Goal: Task Accomplishment & Management: Manage account settings

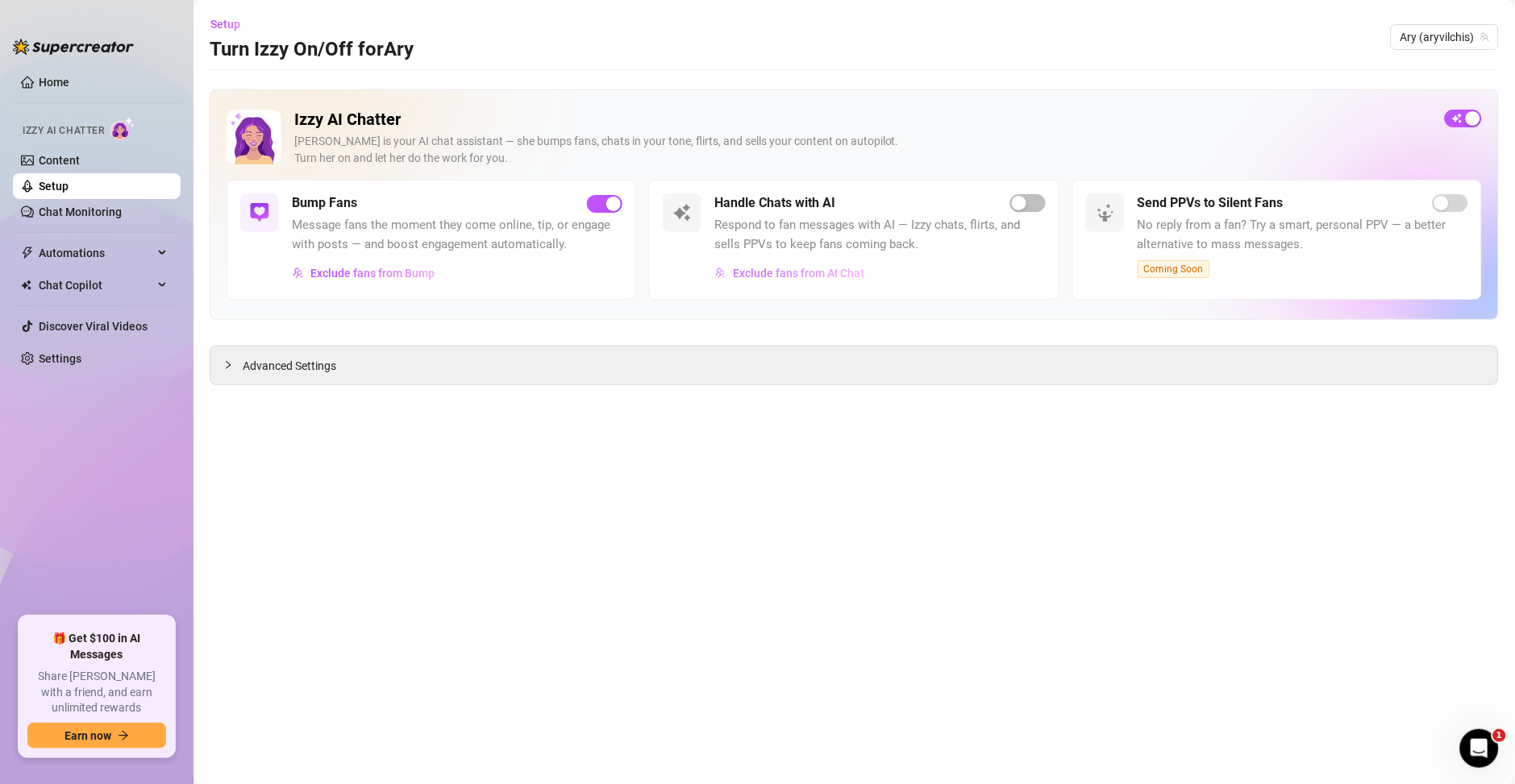
click at [809, 279] on span "Exclude fans from AI Chat" at bounding box center [799, 272] width 131 height 13
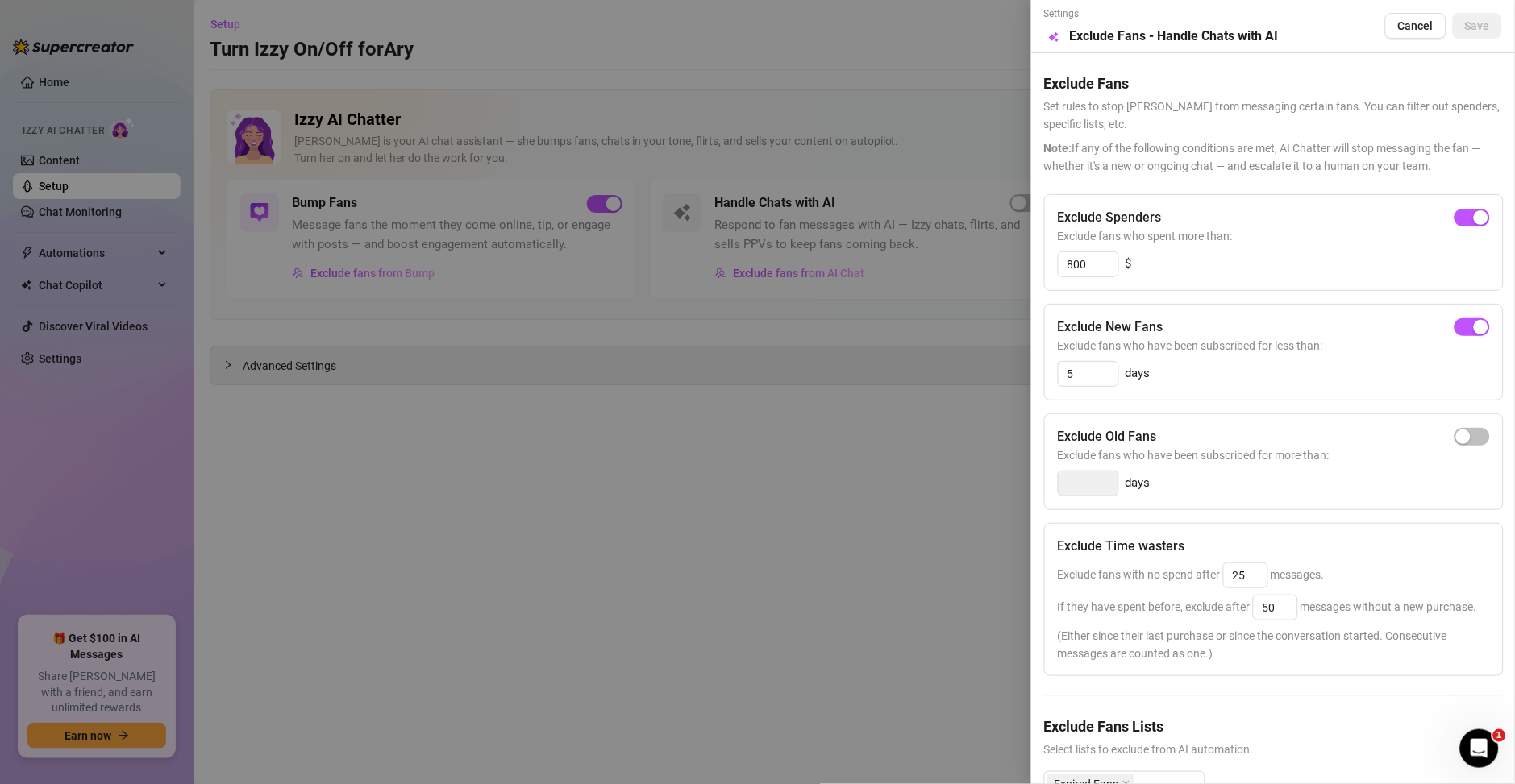
click at [268, 71] on div at bounding box center [757, 392] width 1515 height 784
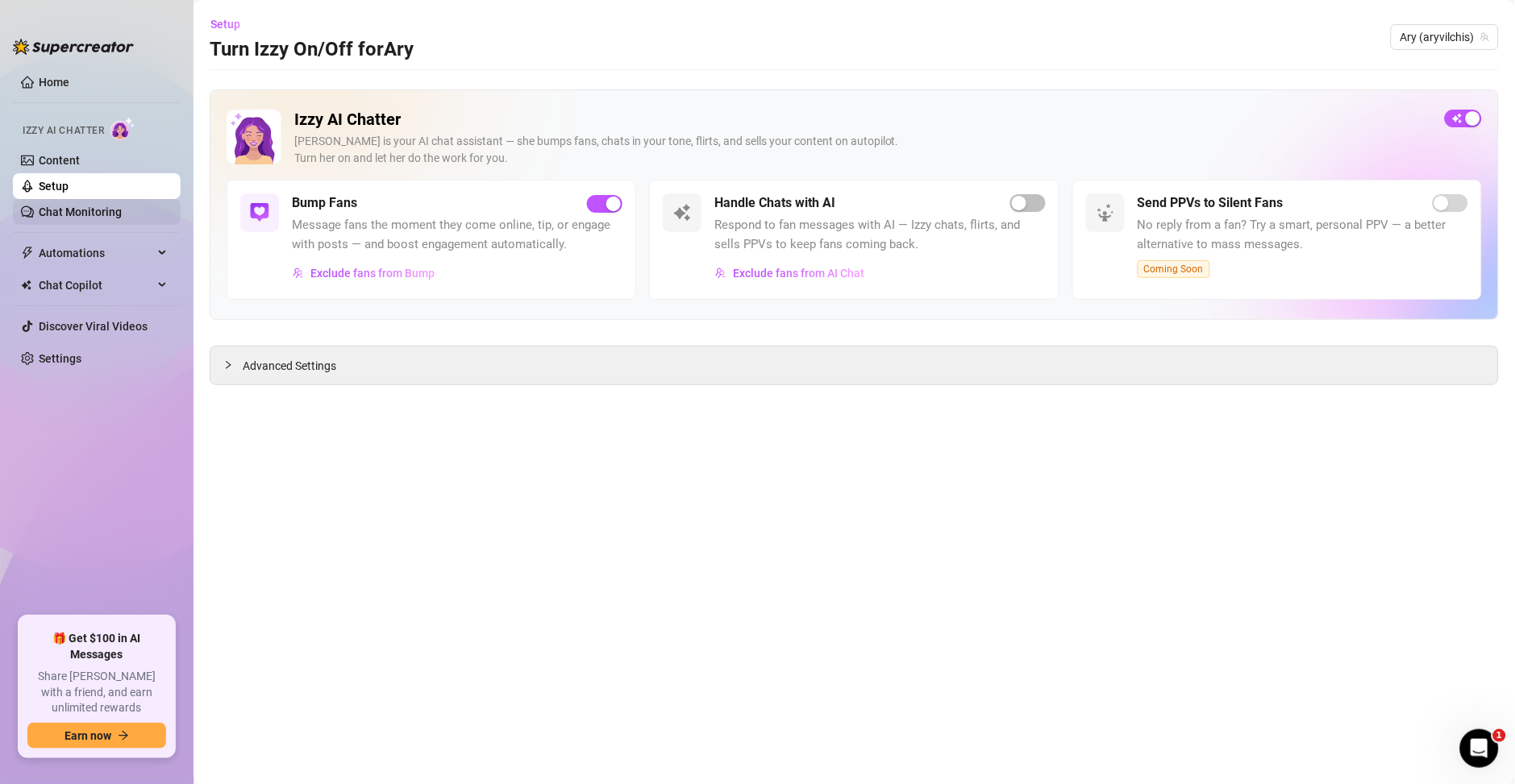
click at [88, 207] on link "Chat Monitoring" at bounding box center [79, 212] width 83 height 13
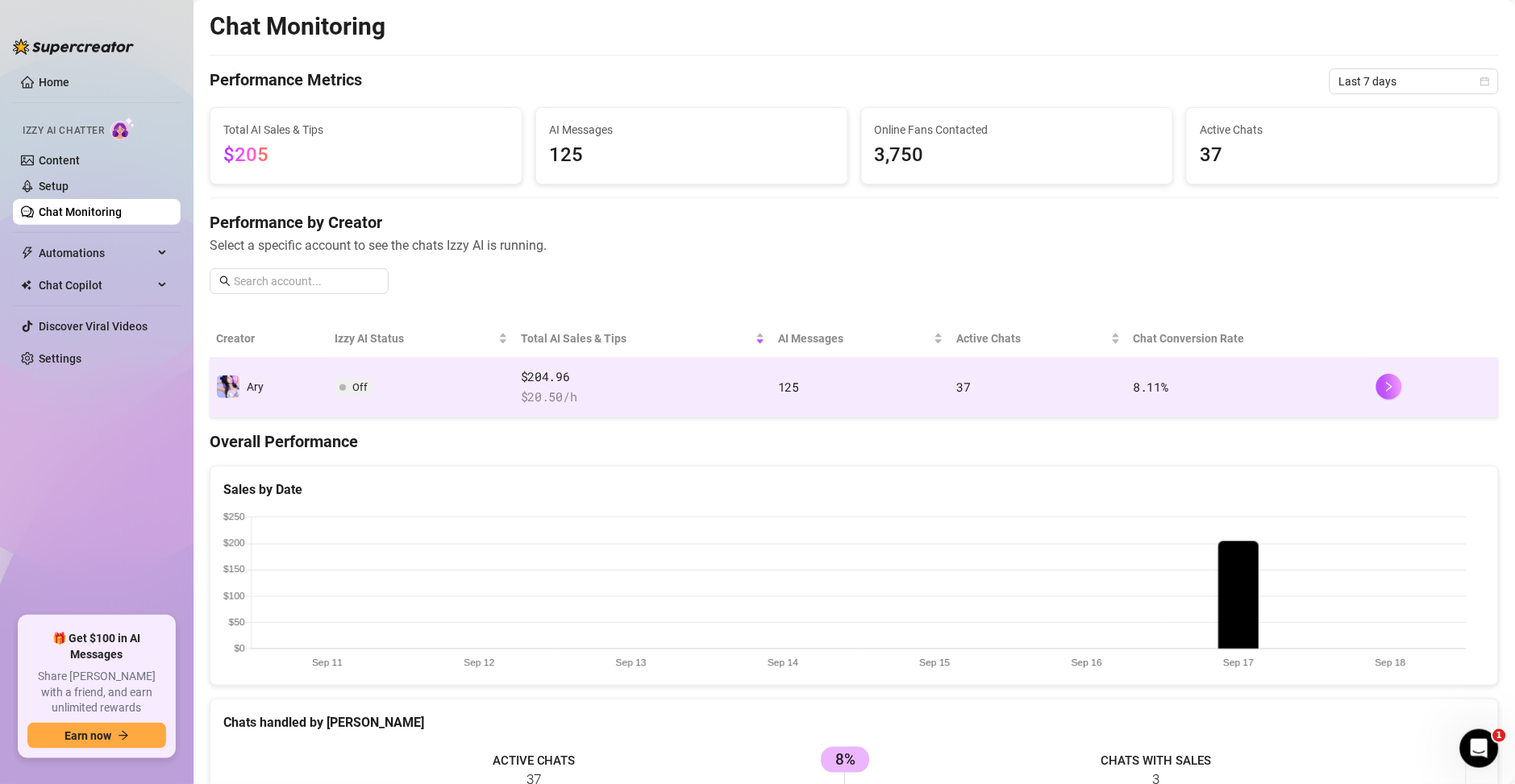
click at [591, 362] on td "$204.96 $ 20.50 /h" at bounding box center [643, 387] width 257 height 60
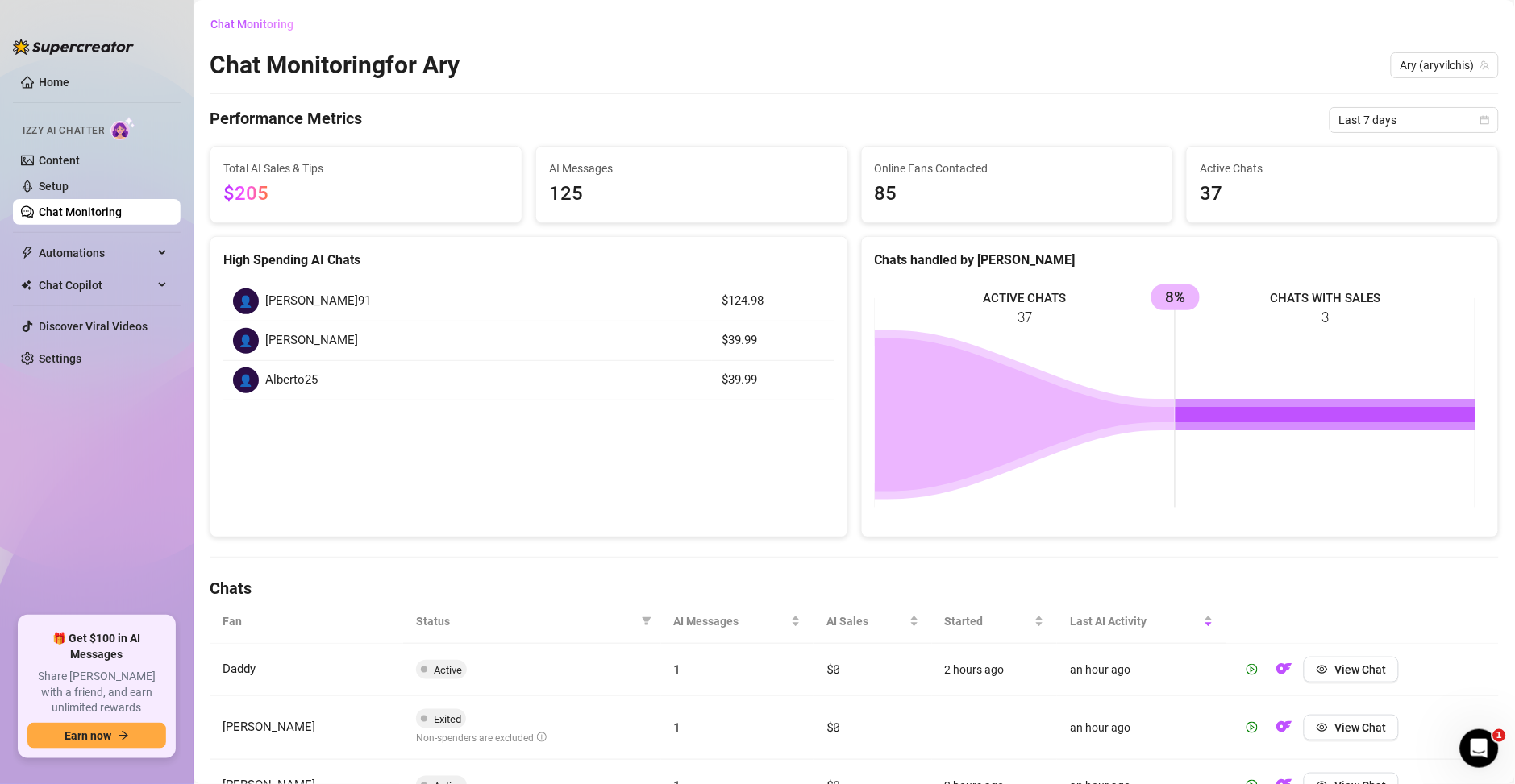
click at [329, 299] on span "MANUEL O.91" at bounding box center [319, 302] width 106 height 20
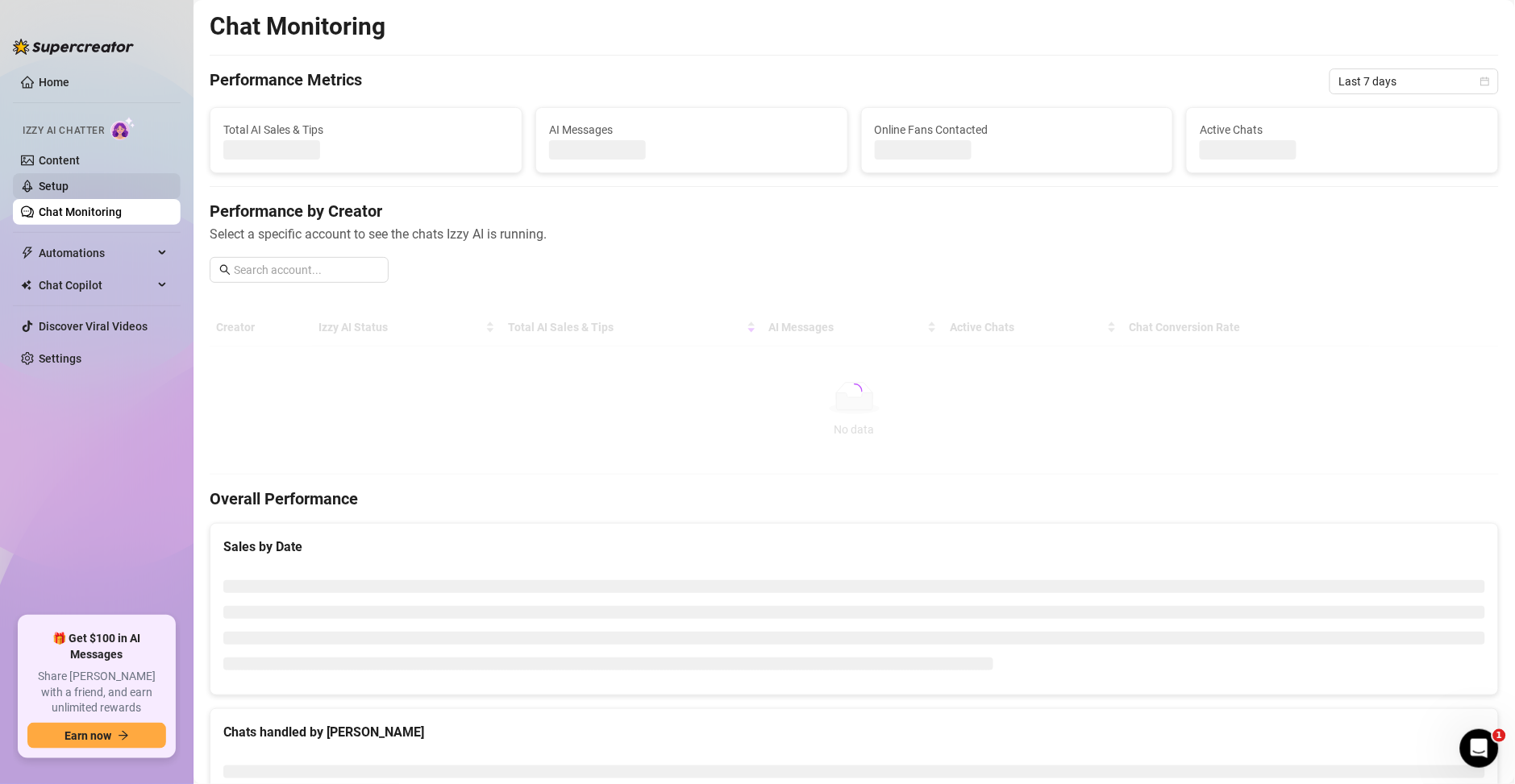
click at [66, 184] on link "Setup" at bounding box center [53, 185] width 29 height 13
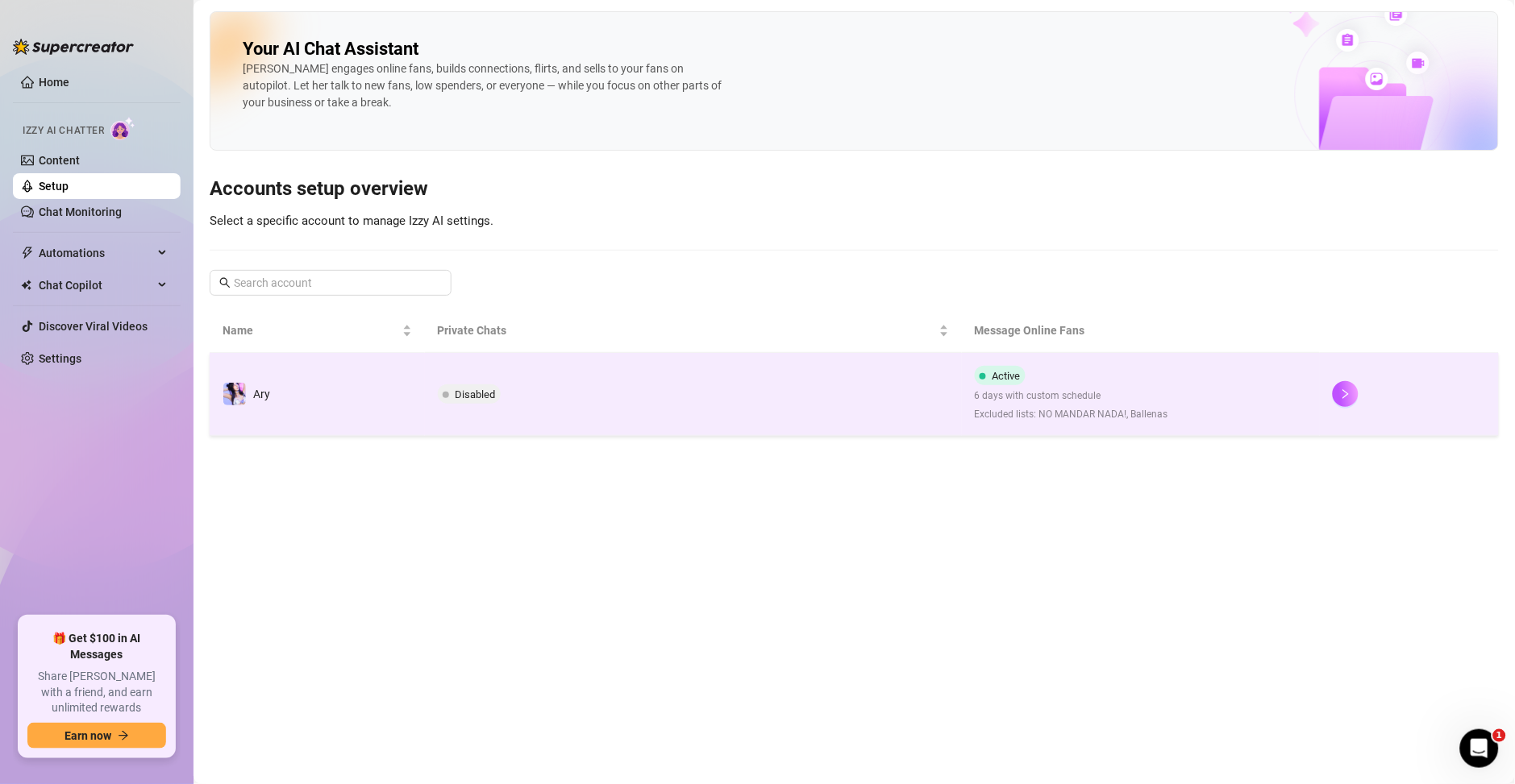
click at [1188, 402] on td "Active 6 days with custom schedule Excluded lists: NO MANDAR NADA!, Ballenas" at bounding box center [1140, 394] width 358 height 83
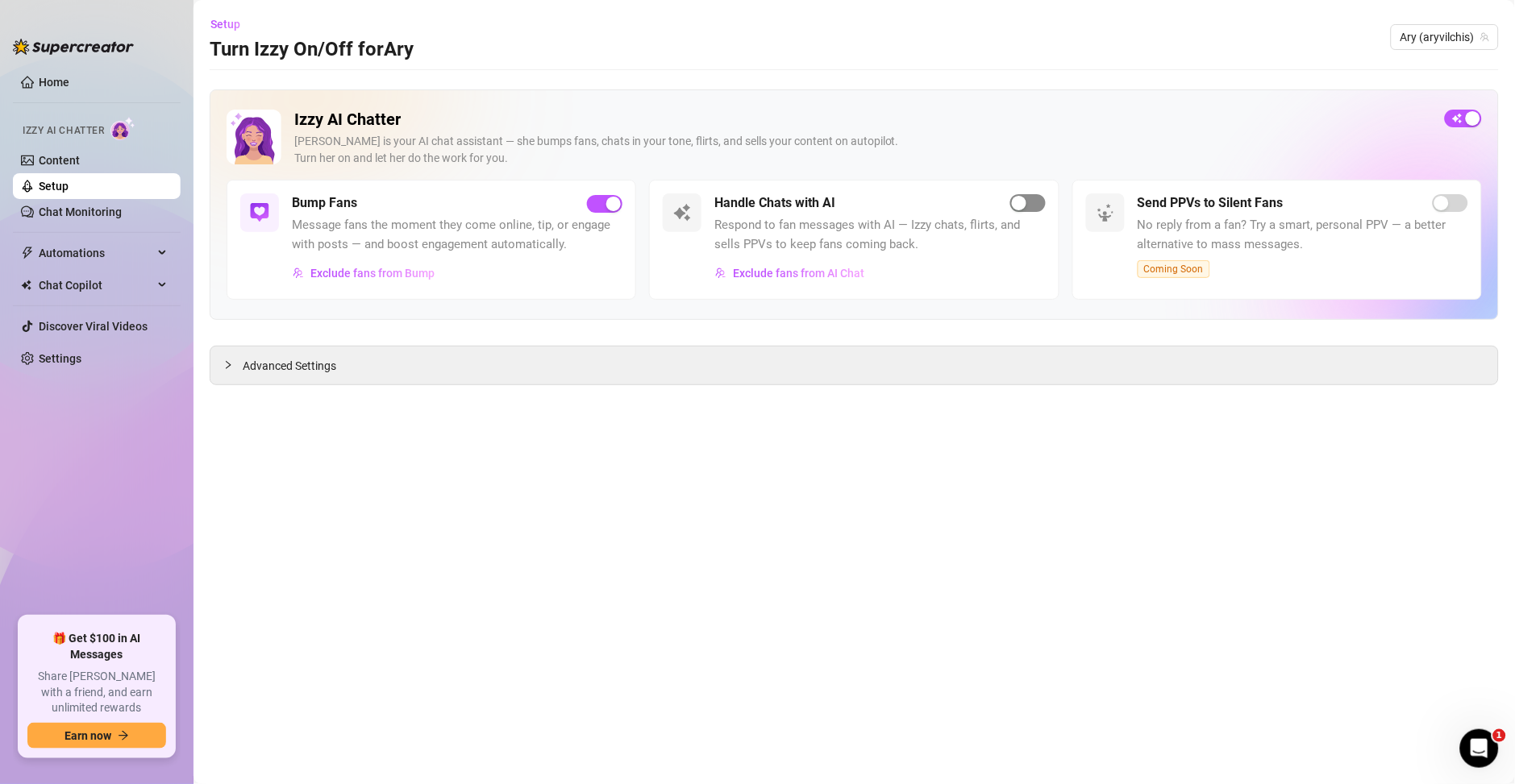
click at [1018, 203] on div "button" at bounding box center [1019, 203] width 15 height 15
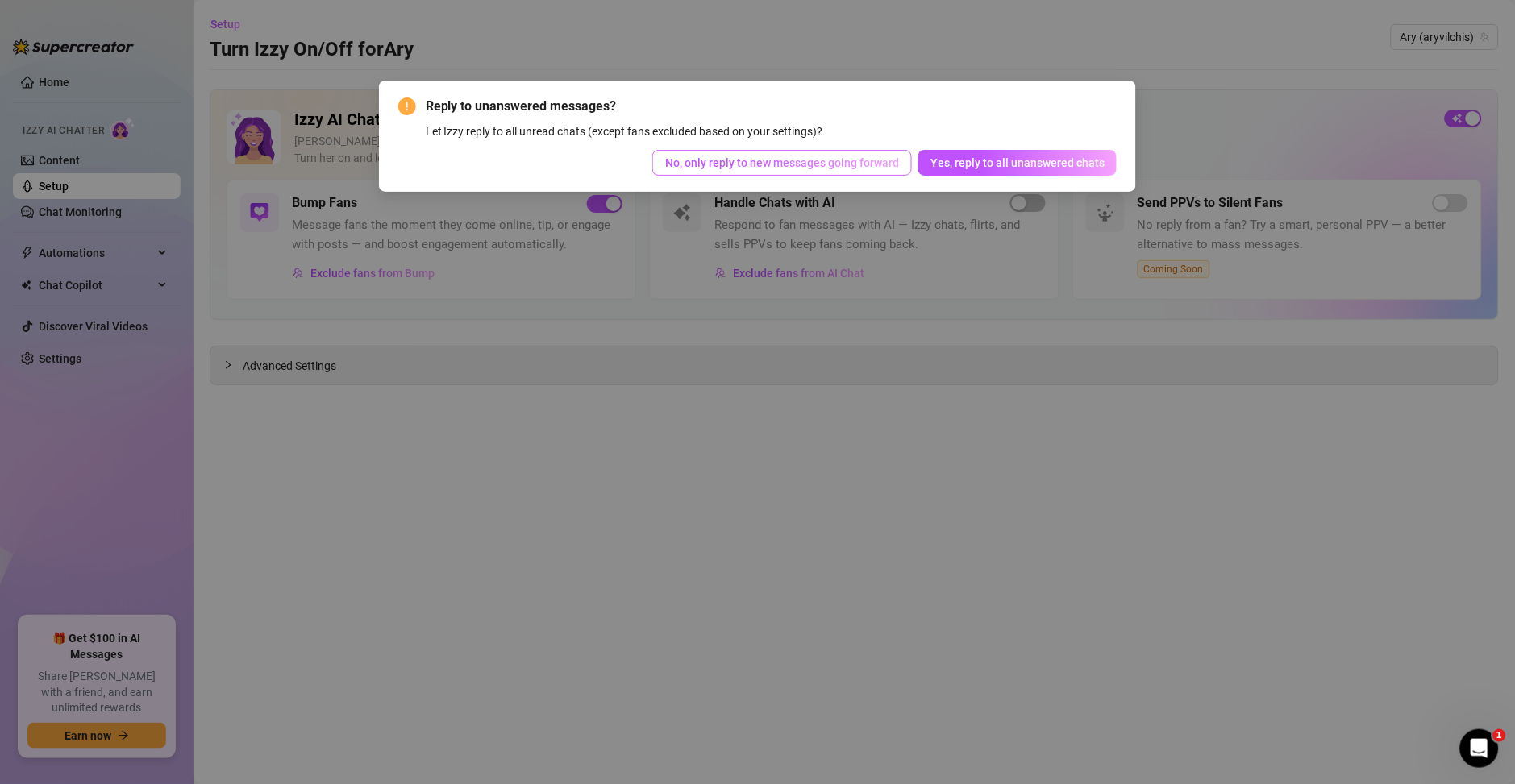
click at [823, 171] on button "No, only reply to new messages going forward" at bounding box center [782, 163] width 260 height 25
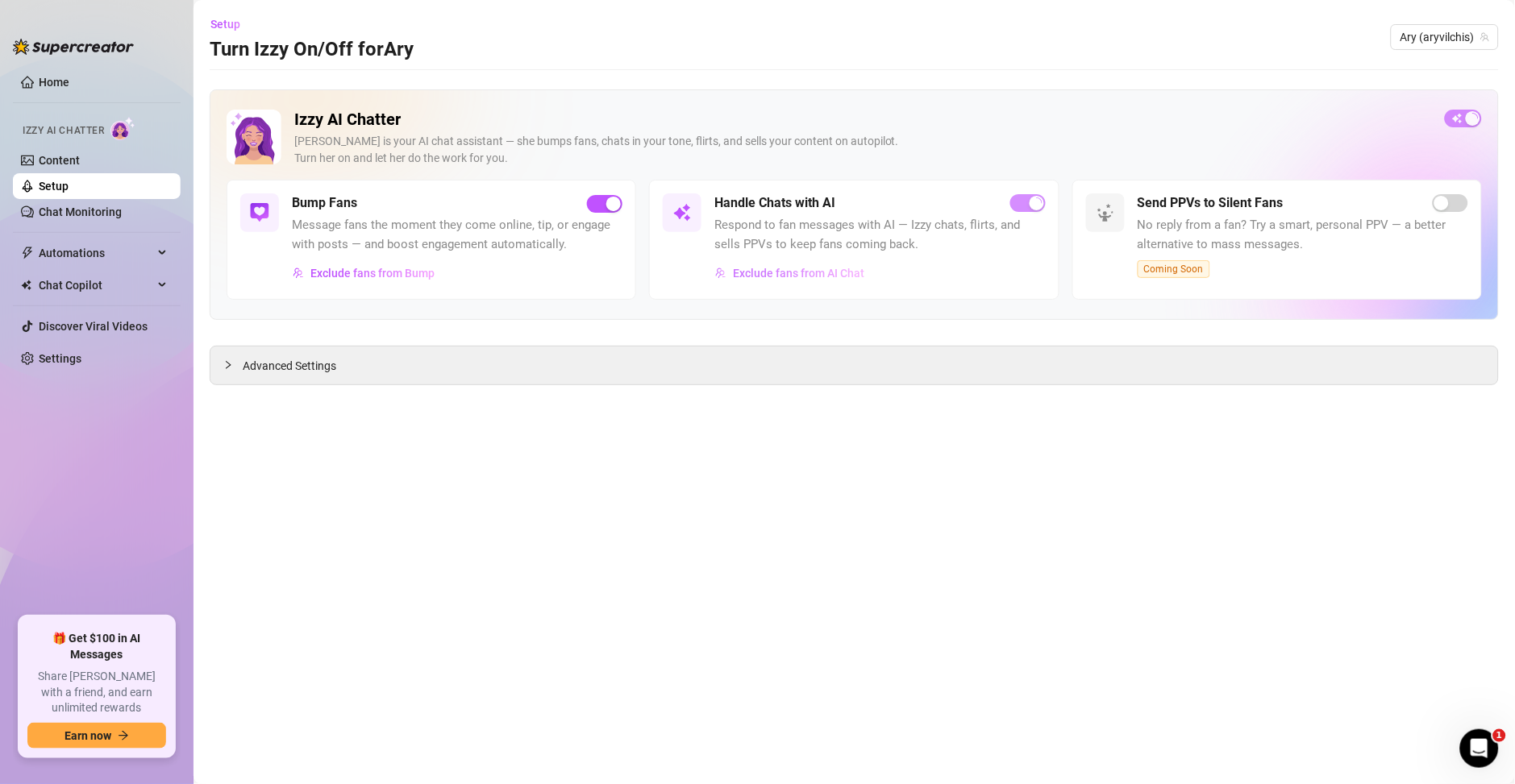
click at [827, 275] on span "Exclude fans from AI Chat" at bounding box center [799, 272] width 131 height 13
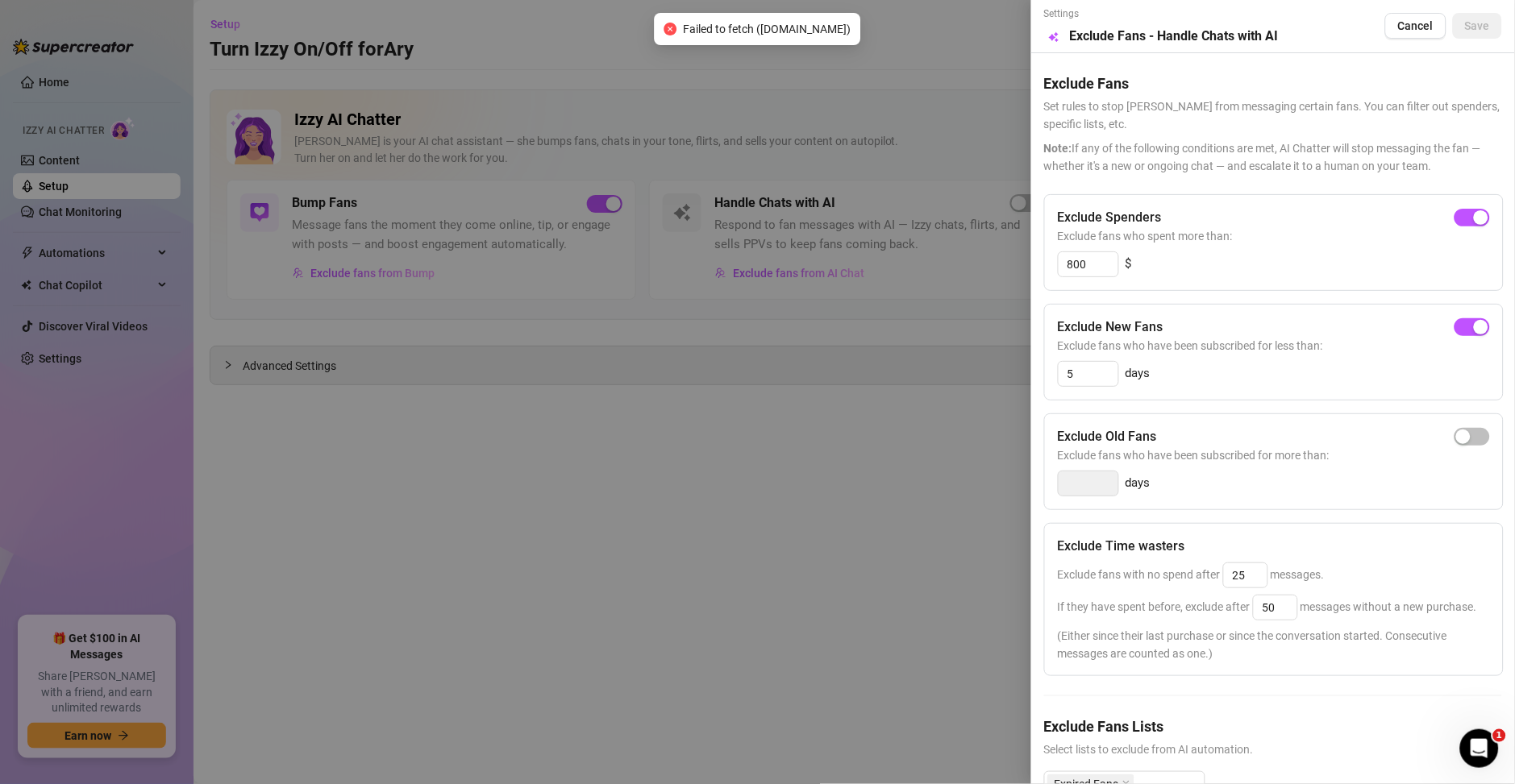
click at [807, 493] on div at bounding box center [757, 392] width 1515 height 784
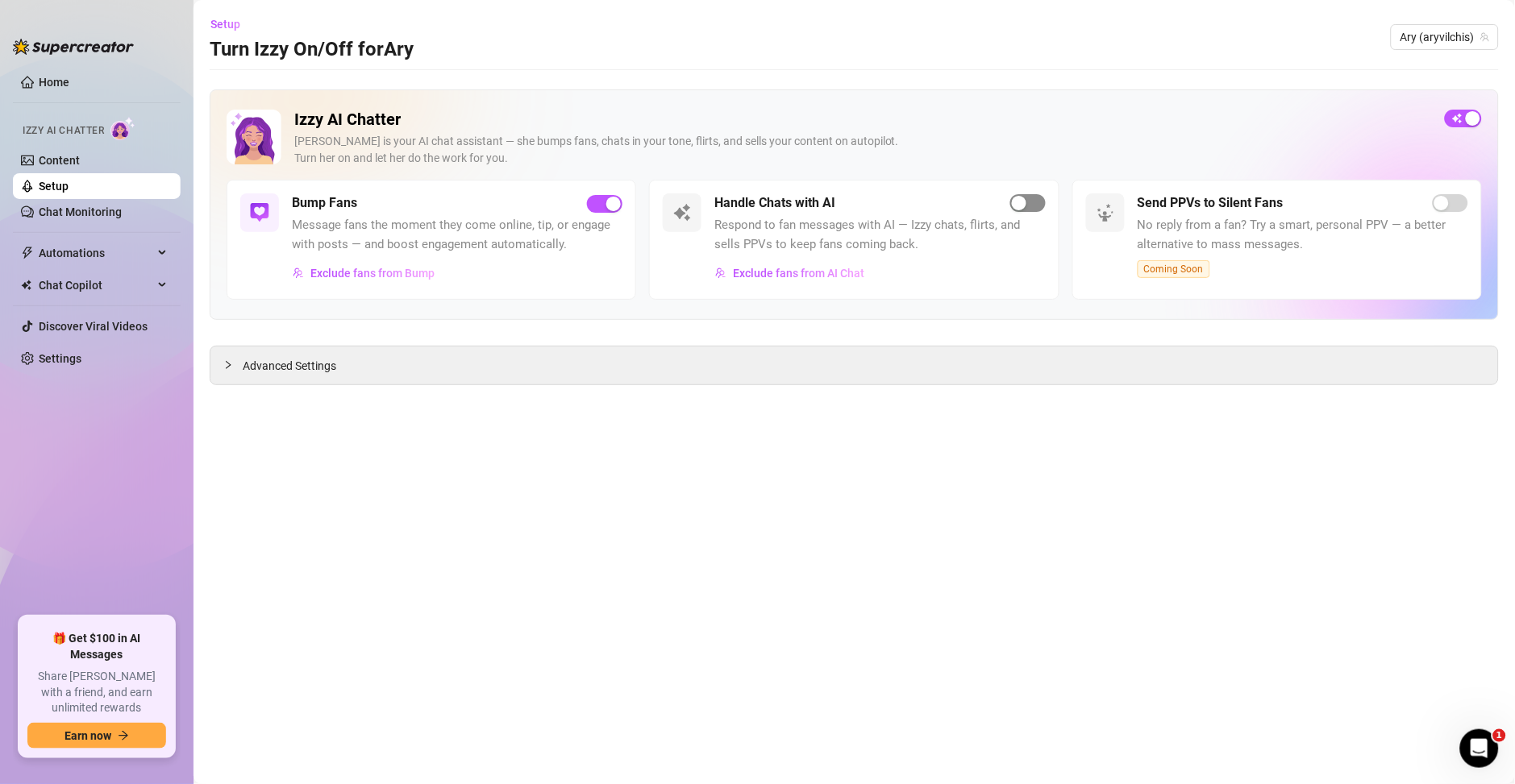
click at [1029, 211] on span "button" at bounding box center [1029, 203] width 35 height 18
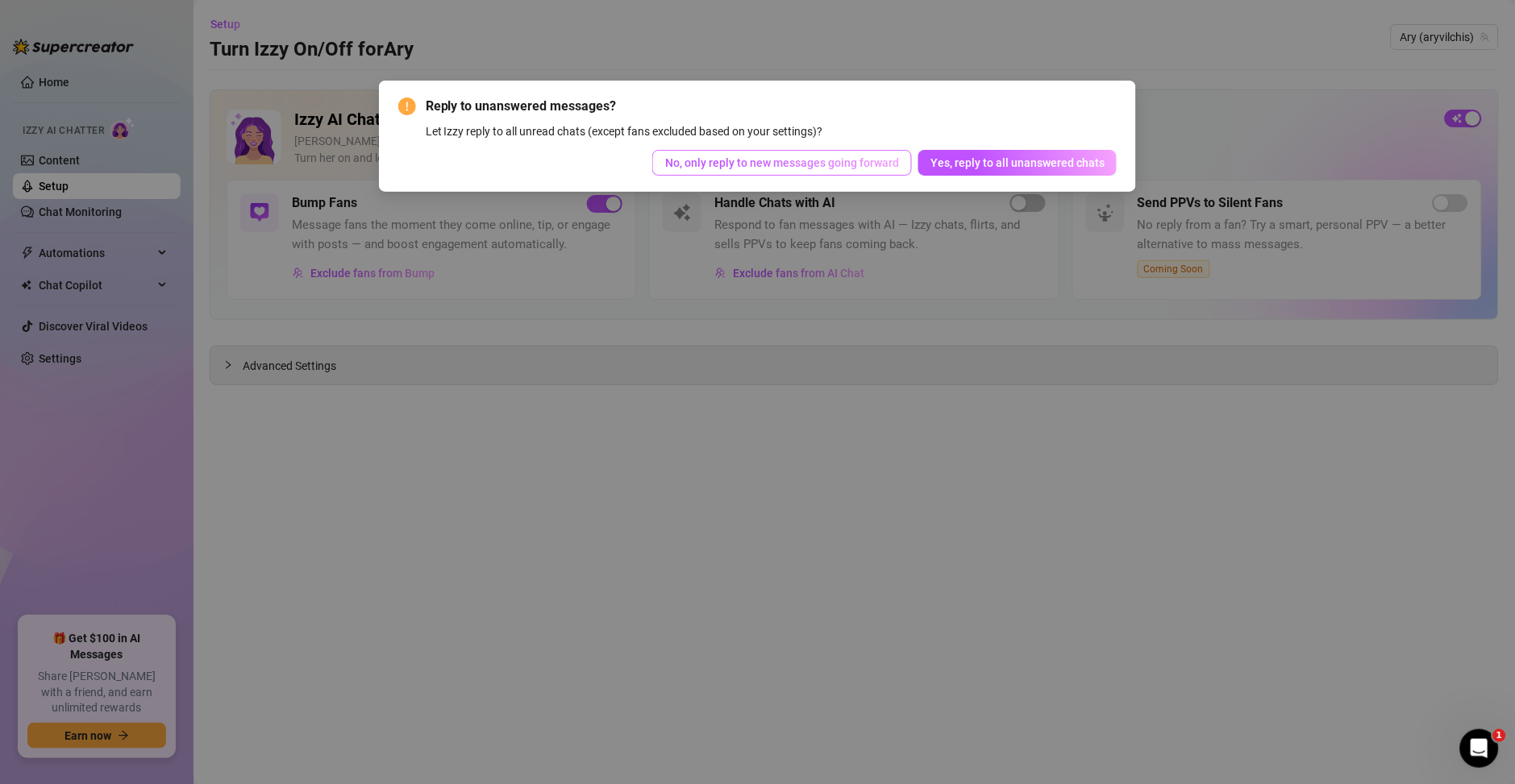
click at [842, 171] on button "No, only reply to new messages going forward" at bounding box center [782, 163] width 260 height 25
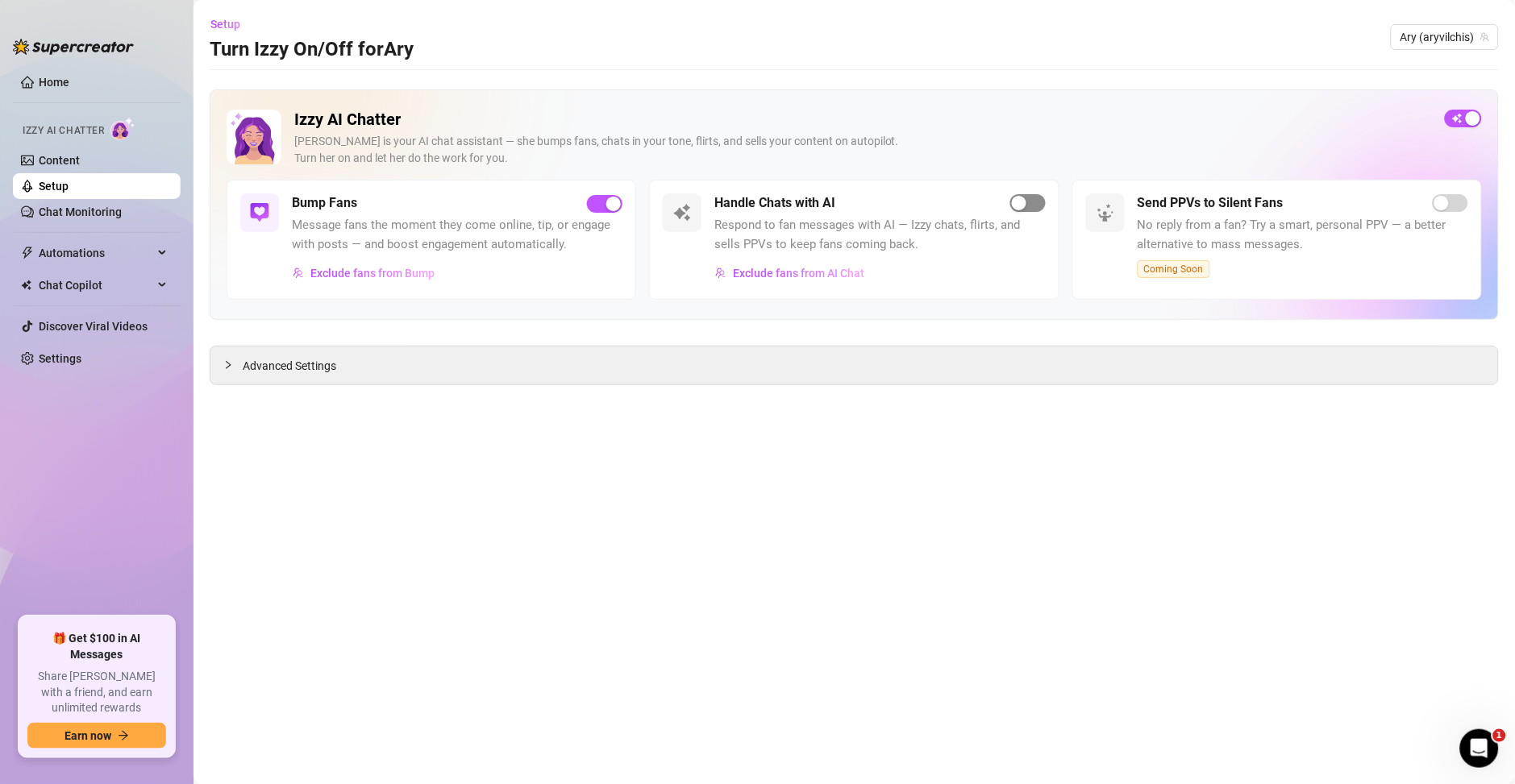
click at [1016, 210] on div "button" at bounding box center [1019, 203] width 15 height 15
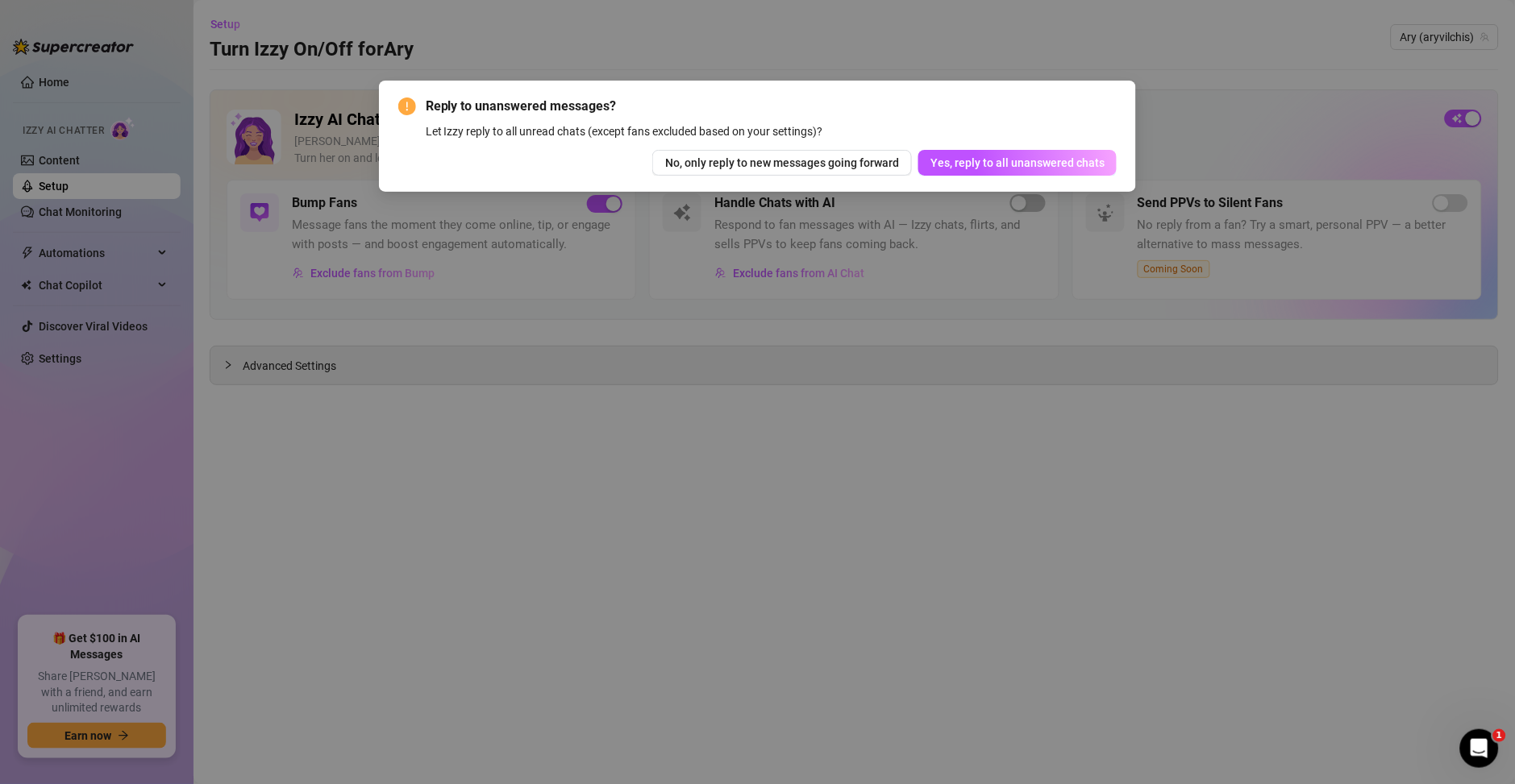
click at [869, 176] on div "Reply to unanswered messages? Let Izzy reply to all unread chats (except fans e…" at bounding box center [758, 136] width 758 height 112
click at [862, 174] on button "No, only reply to new messages going forward" at bounding box center [782, 163] width 260 height 25
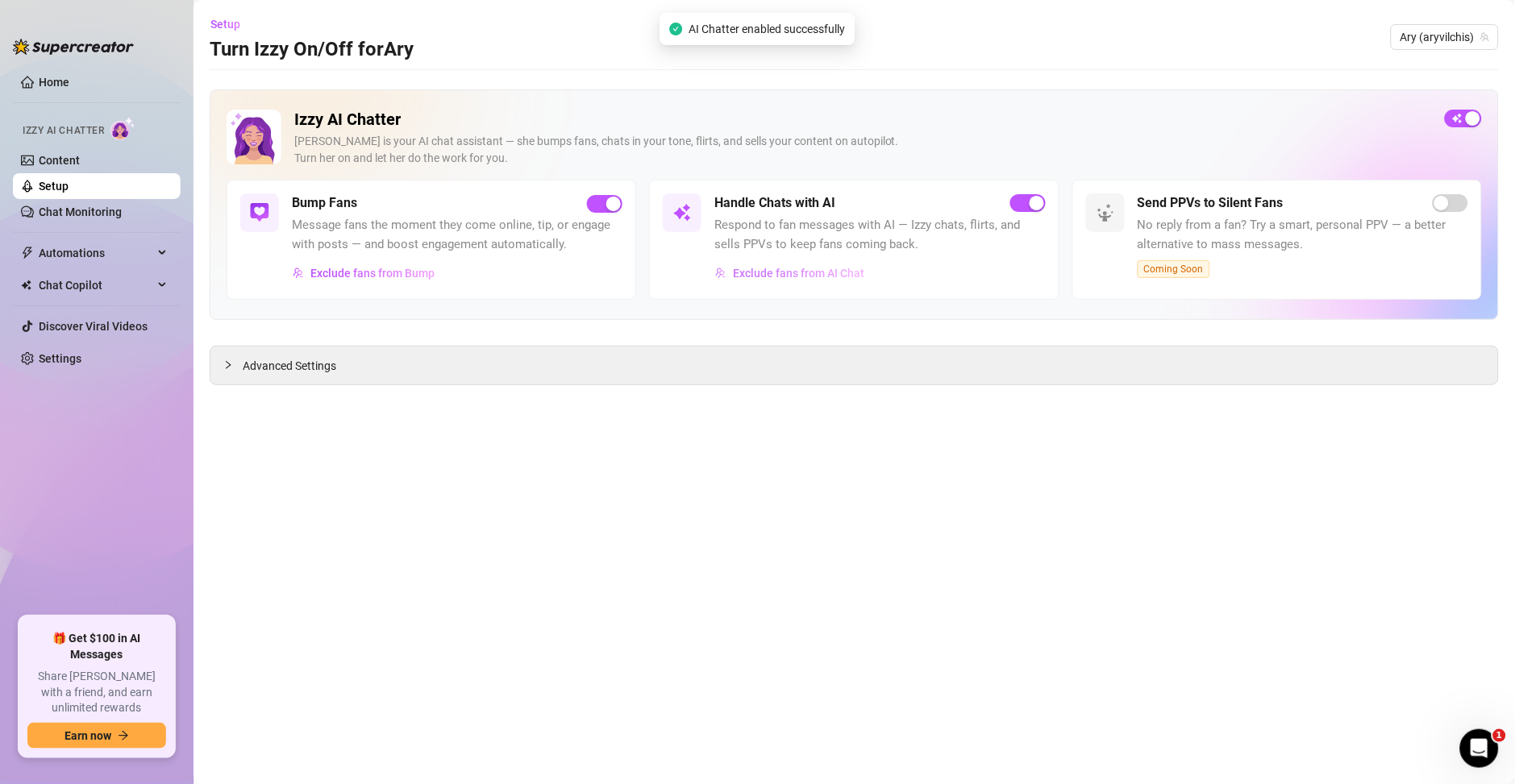
click at [802, 268] on span "Exclude fans from AI Chat" at bounding box center [799, 272] width 131 height 13
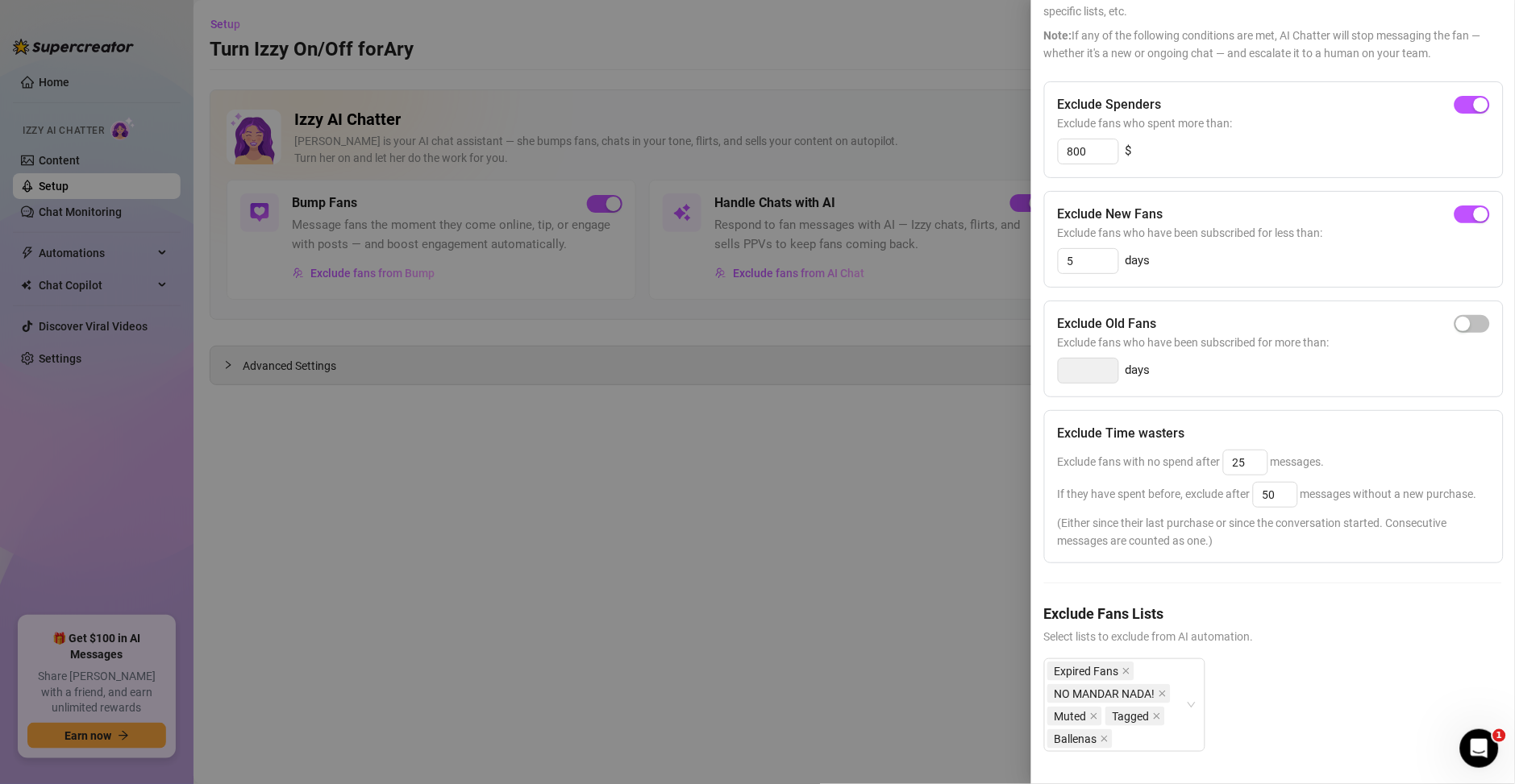
scroll to position [149, 0]
click at [770, 546] on div at bounding box center [757, 392] width 1515 height 784
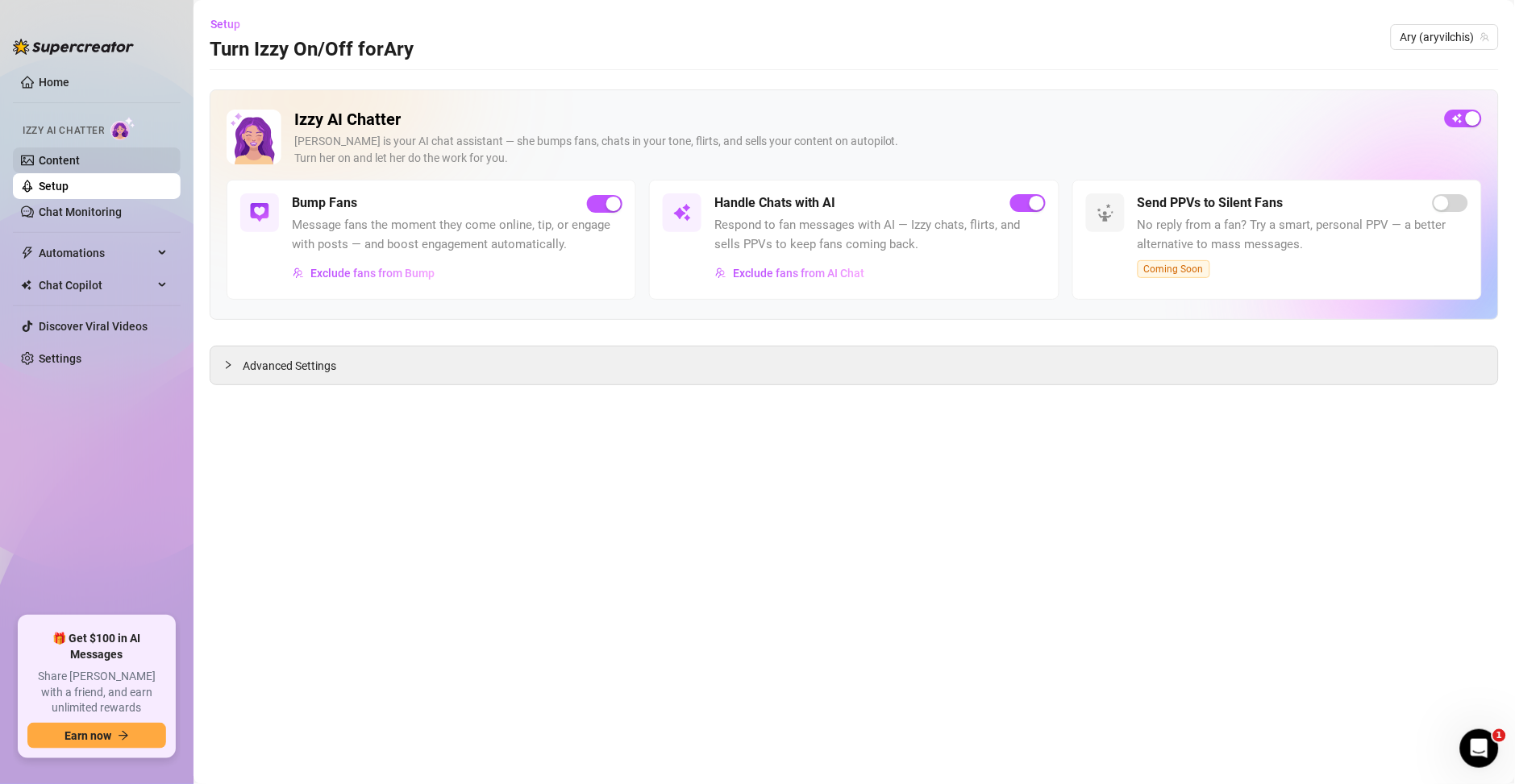
click at [79, 163] on link "Content" at bounding box center [59, 160] width 41 height 13
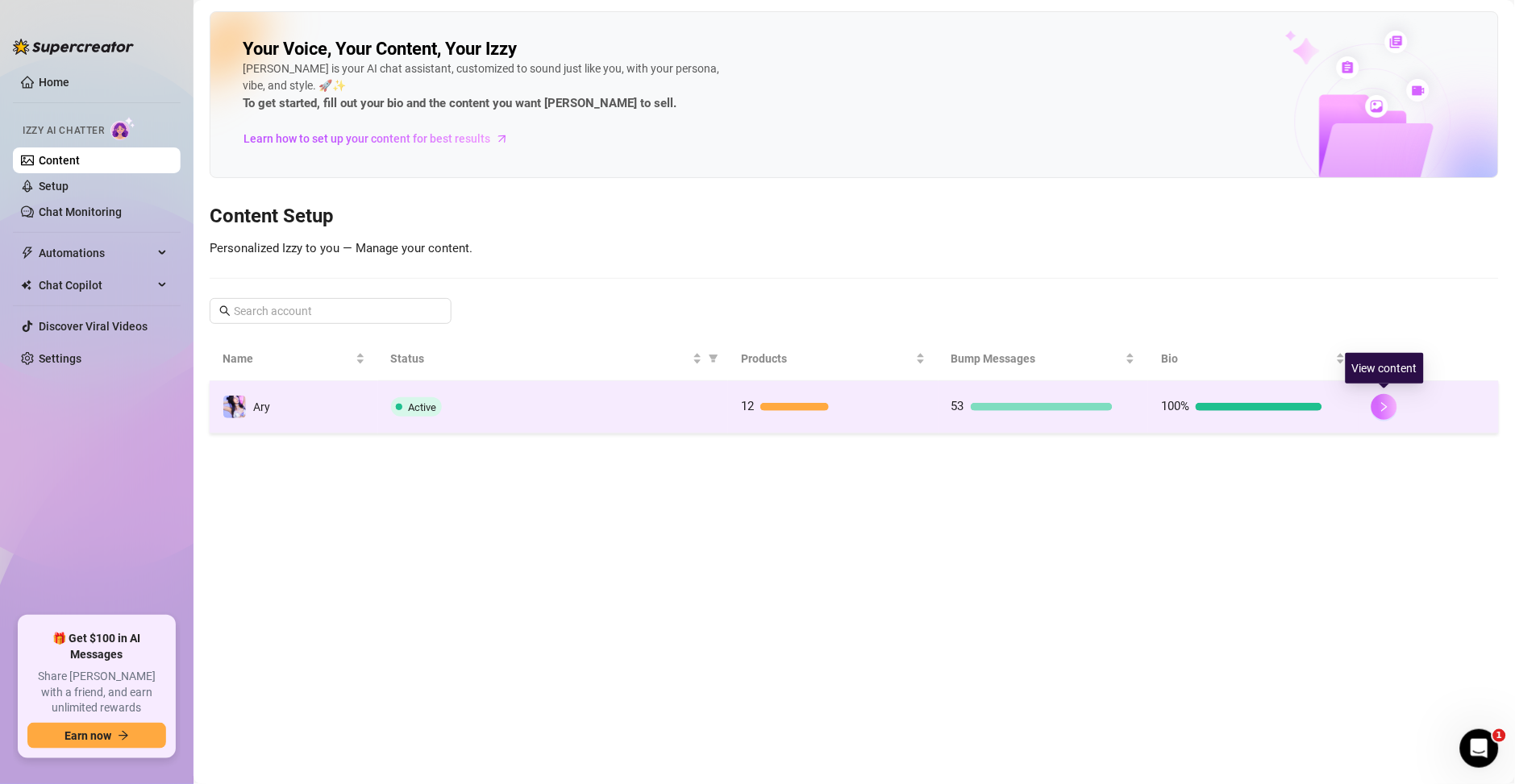
click at [1384, 408] on icon "right" at bounding box center [1385, 408] width 12 height 12
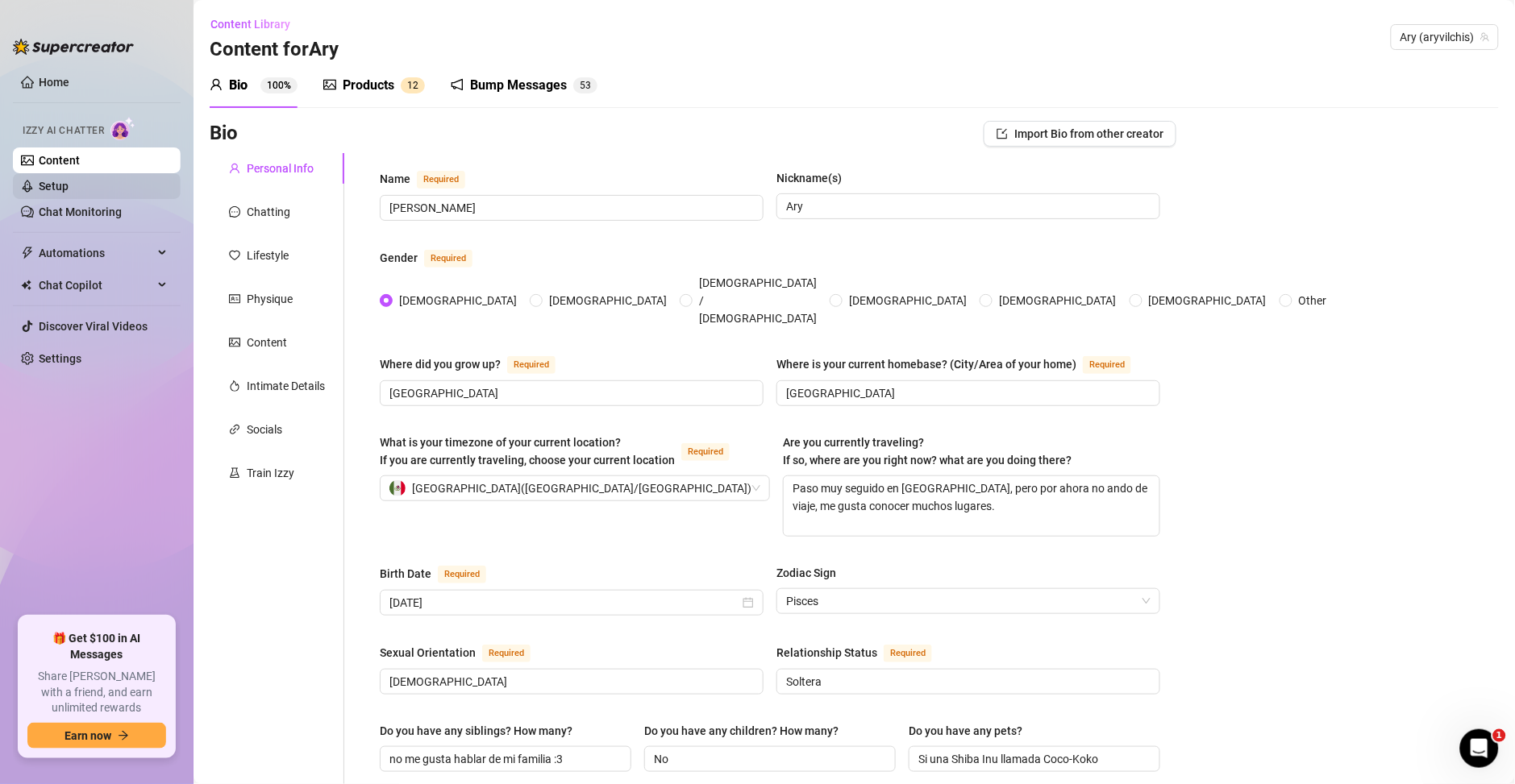
click at [69, 193] on link "Setup" at bounding box center [53, 185] width 29 height 13
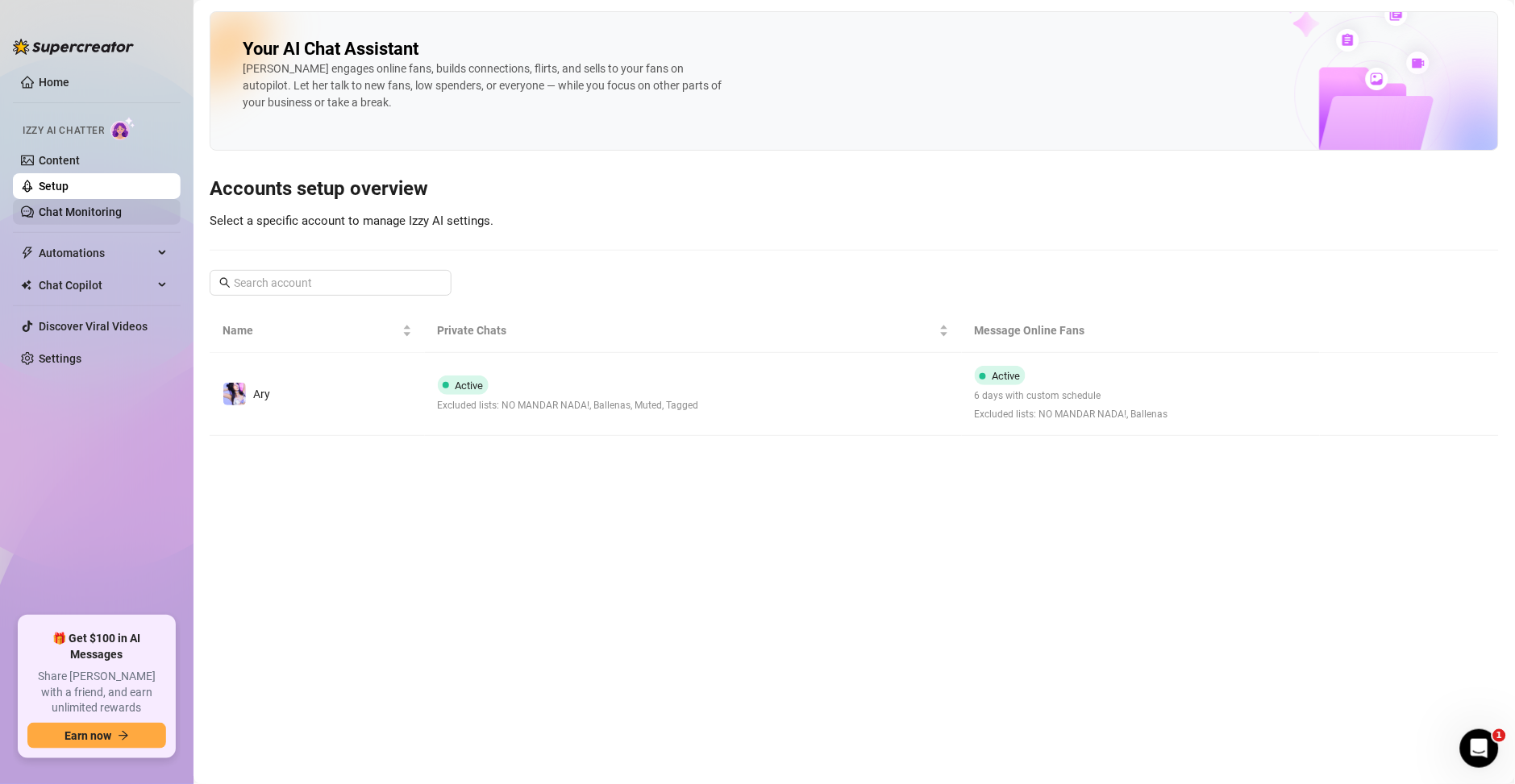
click at [95, 219] on link "Chat Monitoring" at bounding box center [79, 212] width 83 height 13
